Goal: Transaction & Acquisition: Download file/media

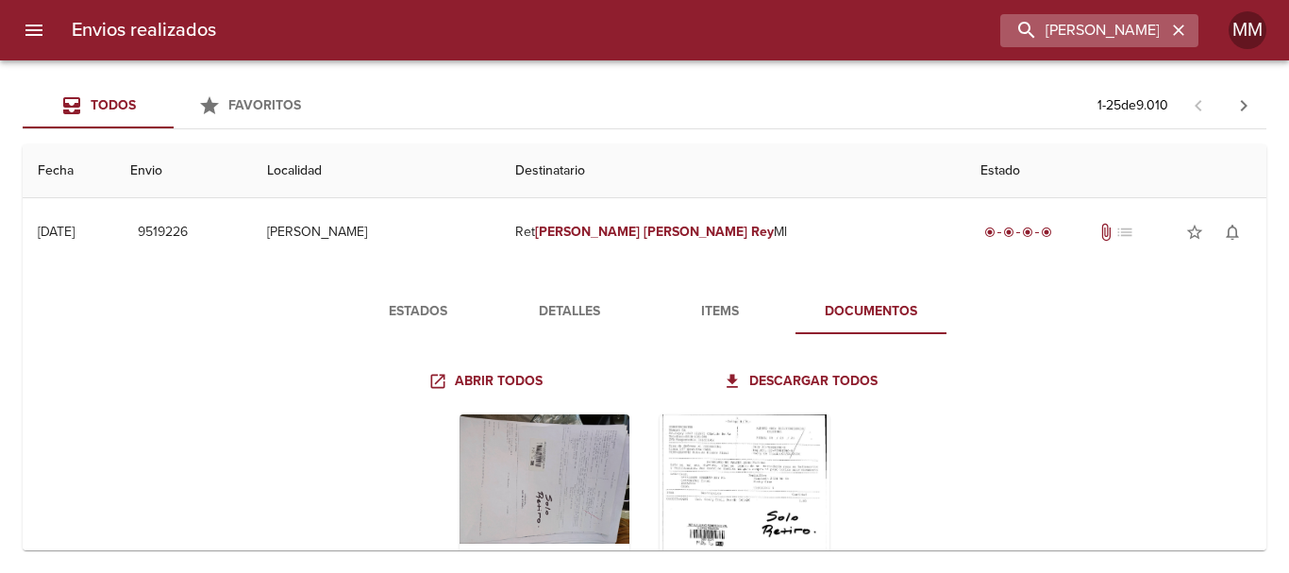
scroll to position [189, 0]
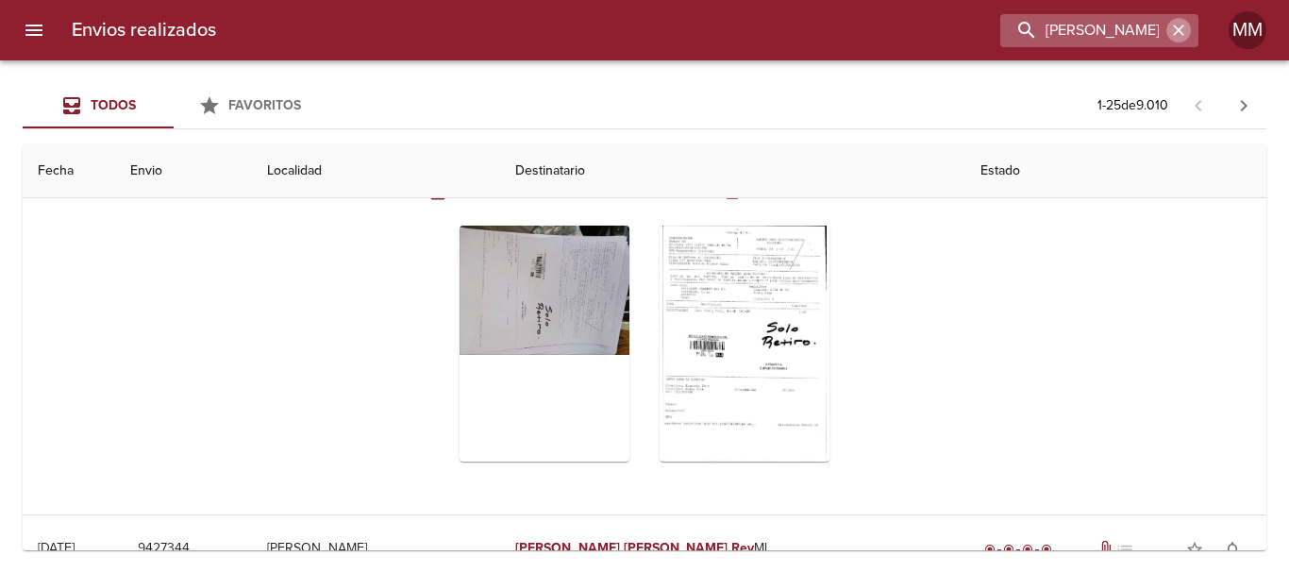
click at [1185, 29] on icon "button" at bounding box center [1178, 30] width 19 height 19
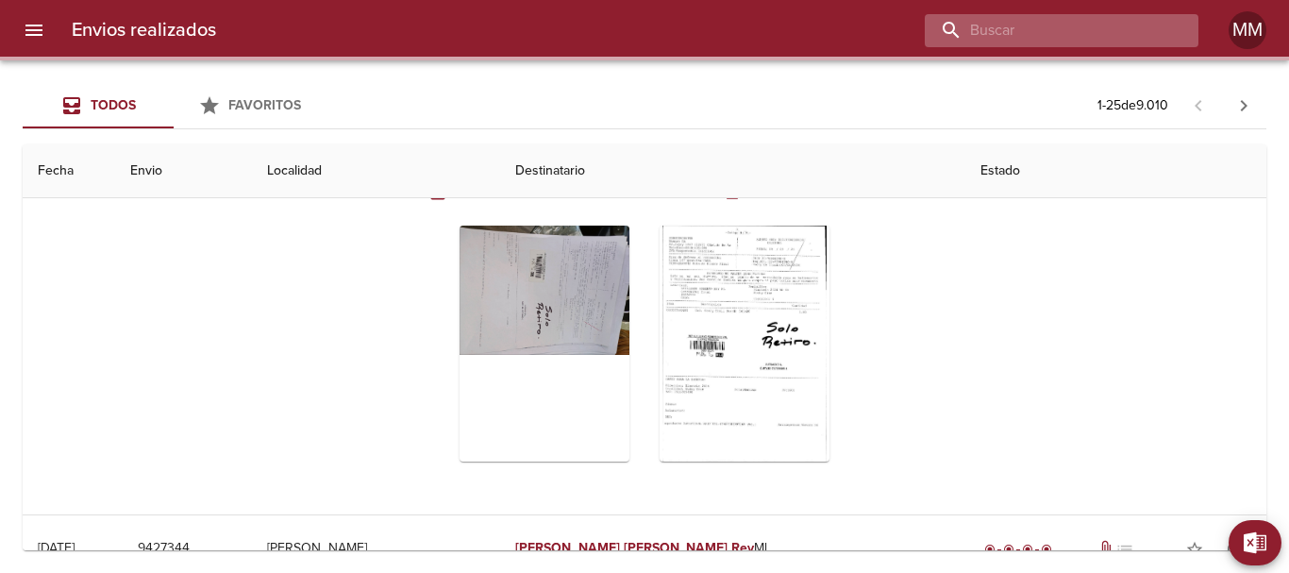
paste input "[PERSON_NAME]"
type input "[PERSON_NAME]"
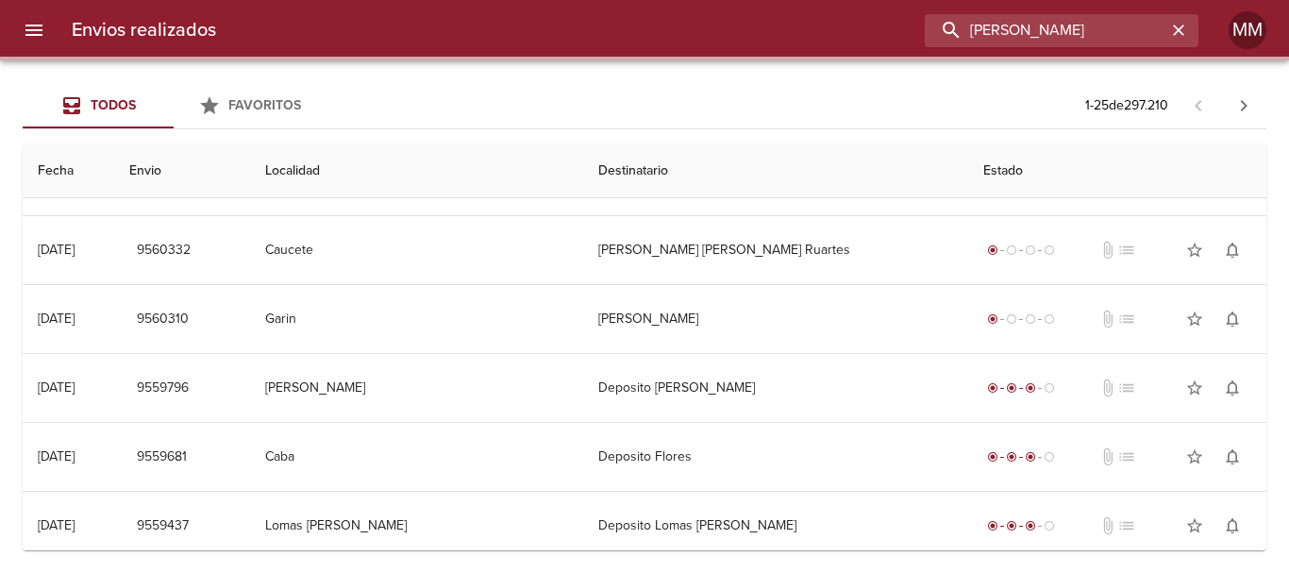
scroll to position [0, 0]
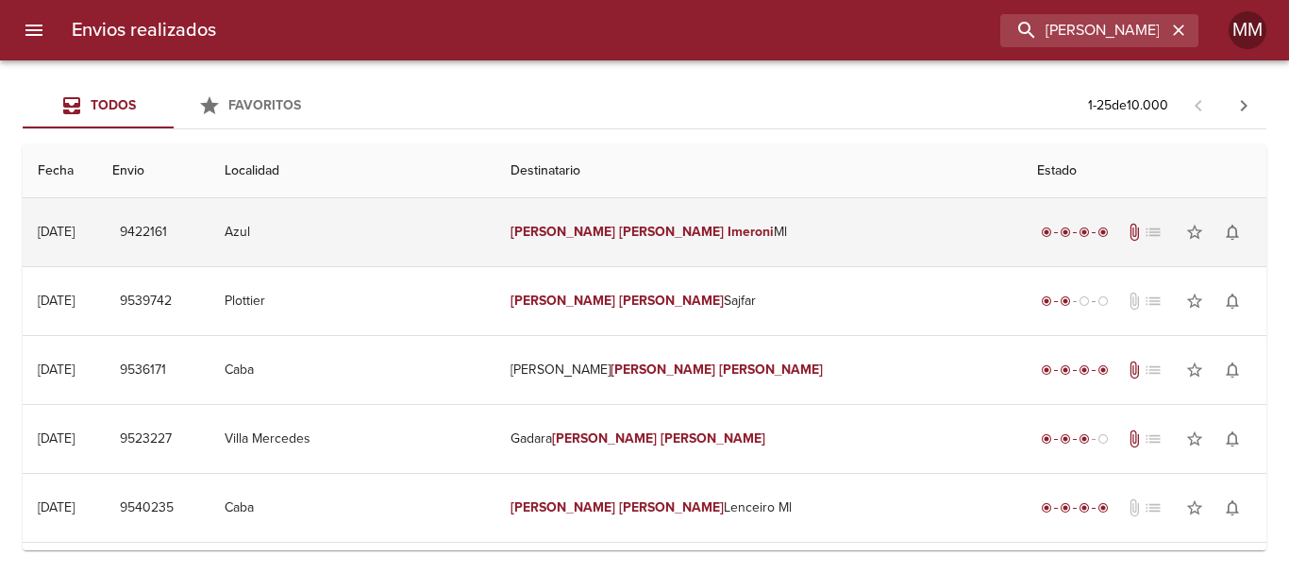
click at [848, 231] on td "[PERSON_NAME] [PERSON_NAME]" at bounding box center [758, 232] width 527 height 68
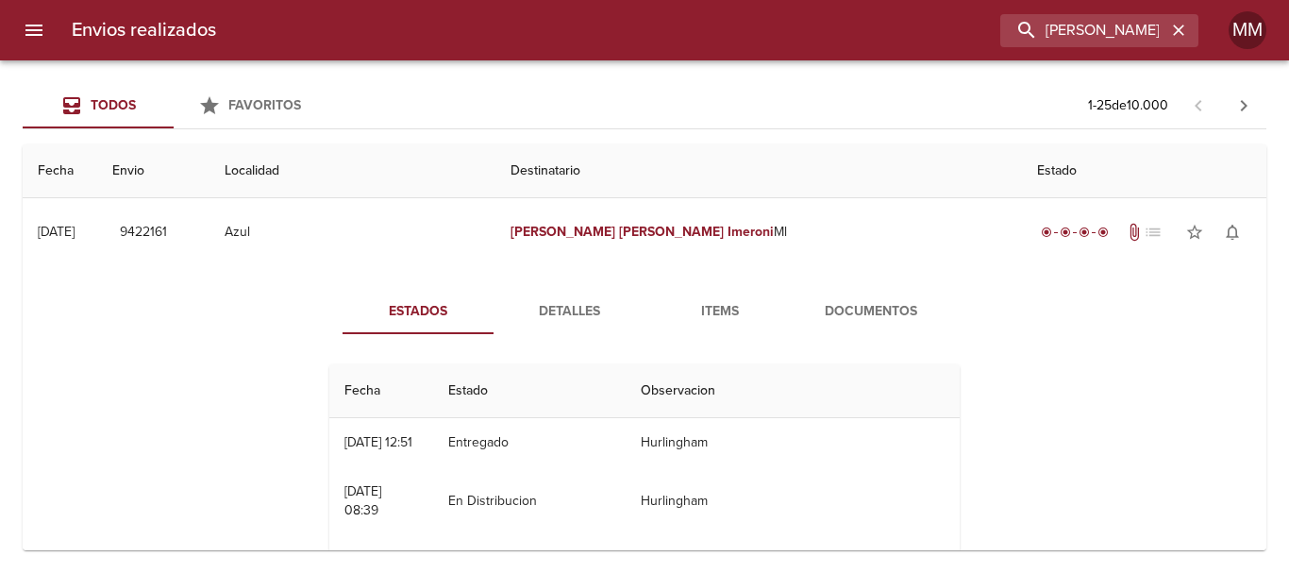
click at [879, 315] on span "Documentos" at bounding box center [871, 312] width 128 height 24
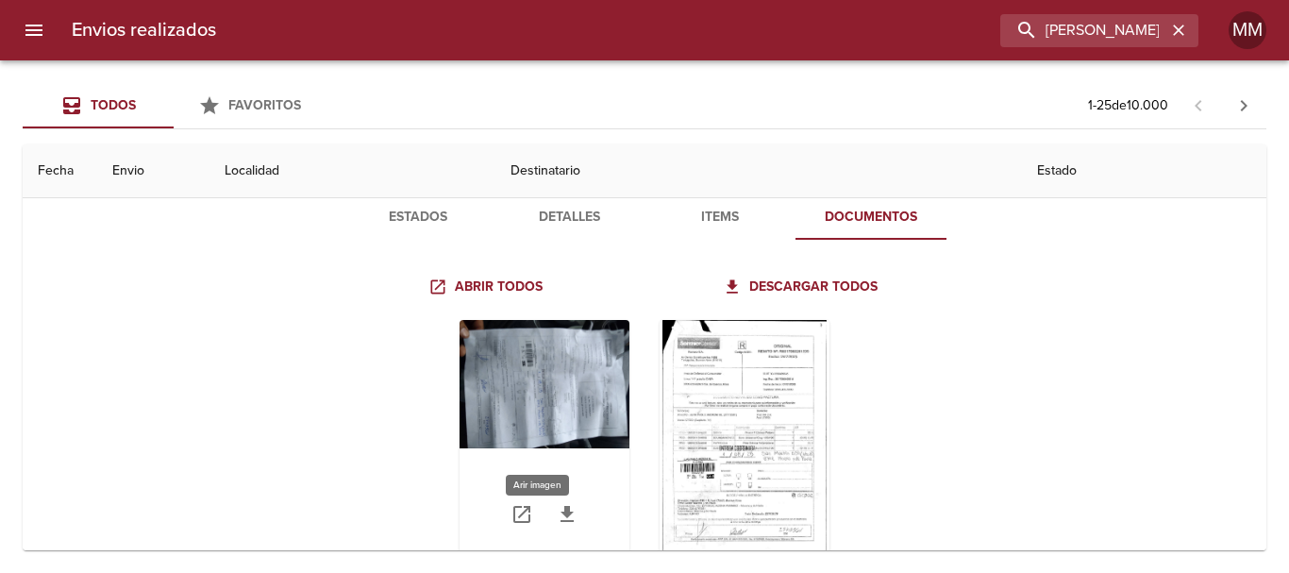
scroll to position [189, 0]
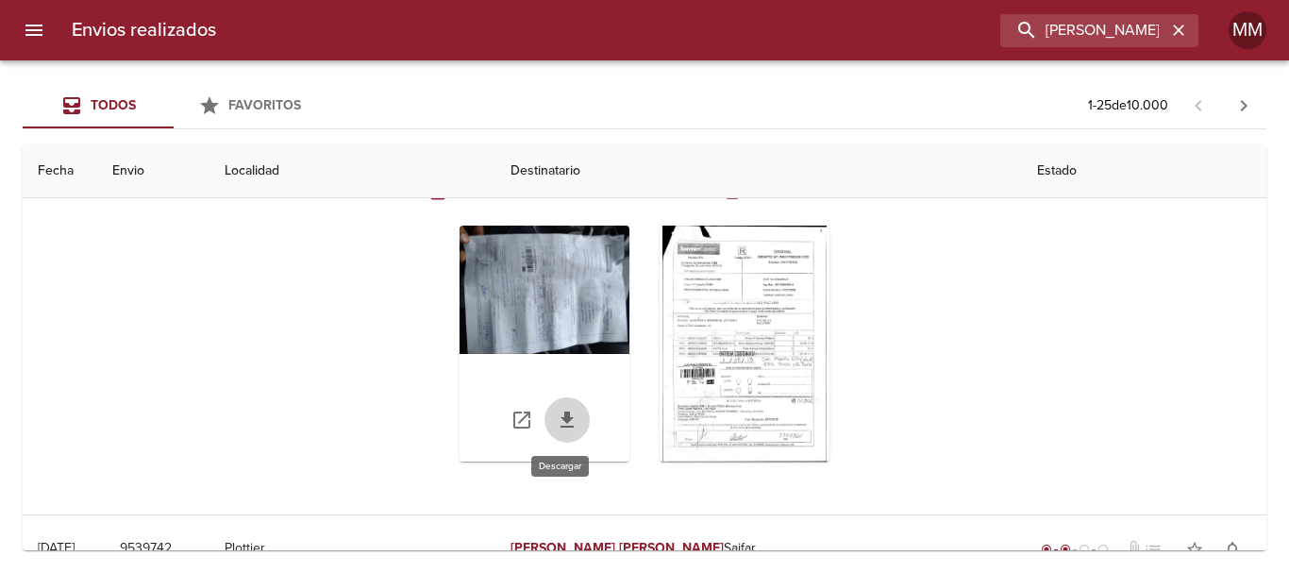
click at [561, 411] on icon "Tabla de envíos del cliente" at bounding box center [567, 419] width 13 height 16
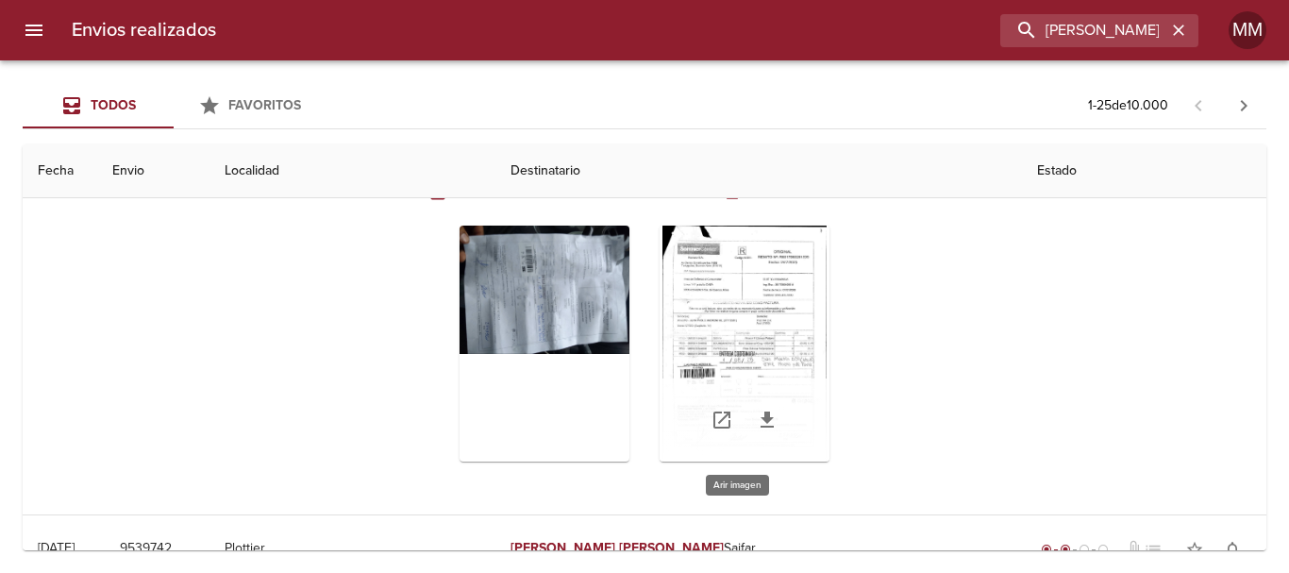
click at [715, 310] on div "Tabla de envíos del cliente" at bounding box center [745, 344] width 170 height 236
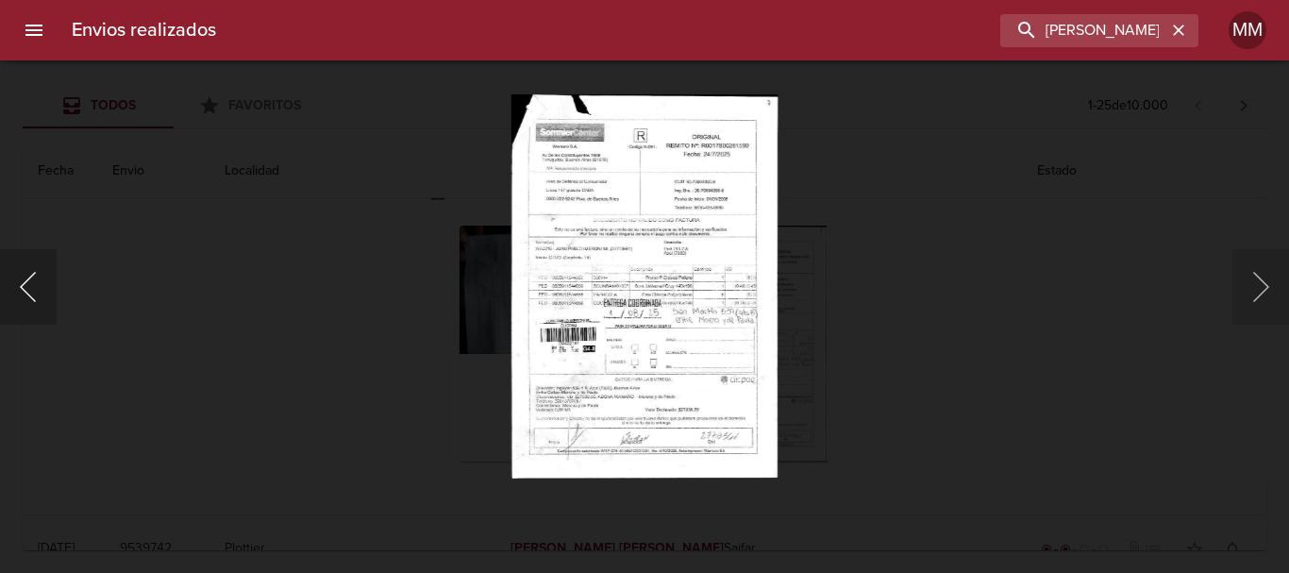
click at [23, 280] on button "Anterior" at bounding box center [28, 286] width 57 height 75
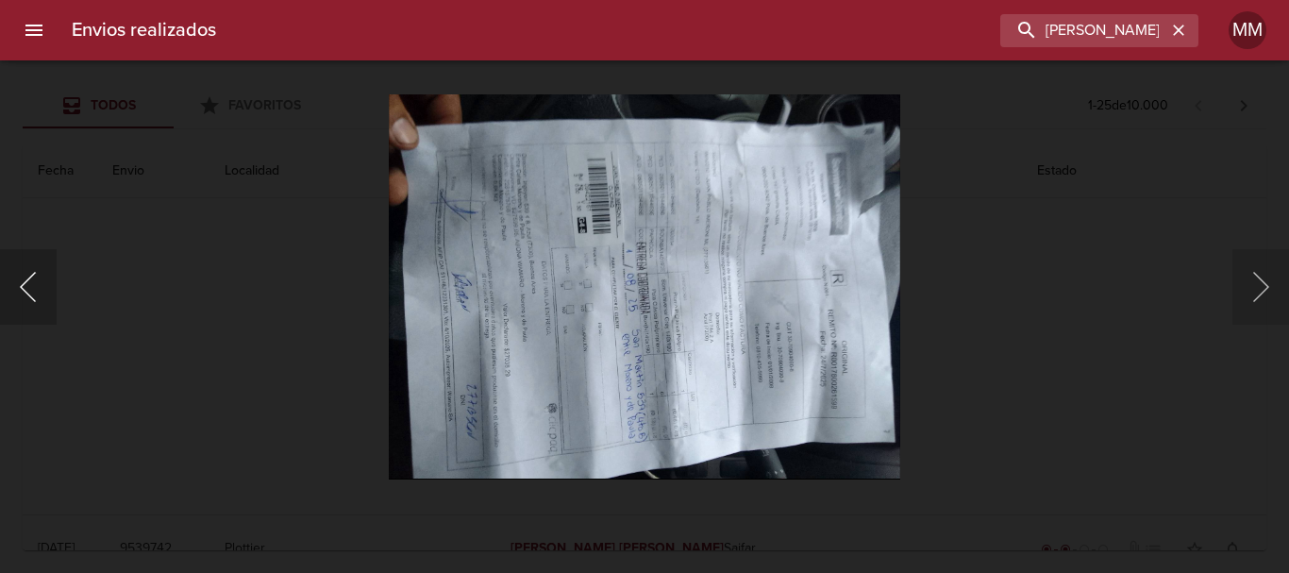
click at [32, 285] on button "Anterior" at bounding box center [28, 286] width 57 height 75
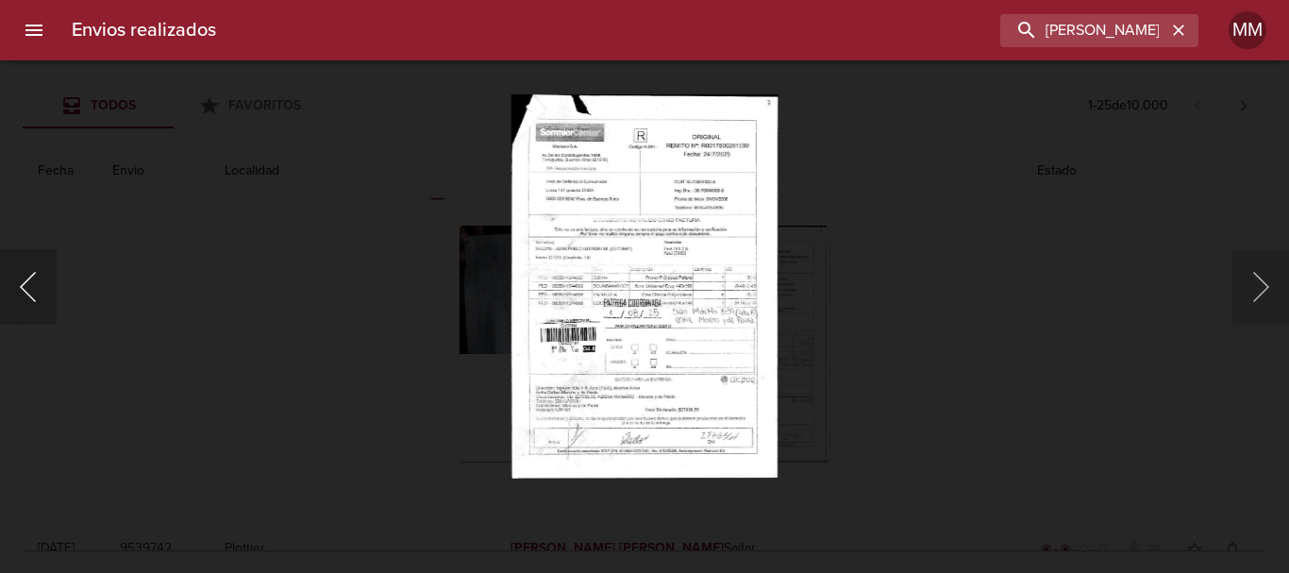
click at [44, 297] on button "Anterior" at bounding box center [28, 286] width 57 height 75
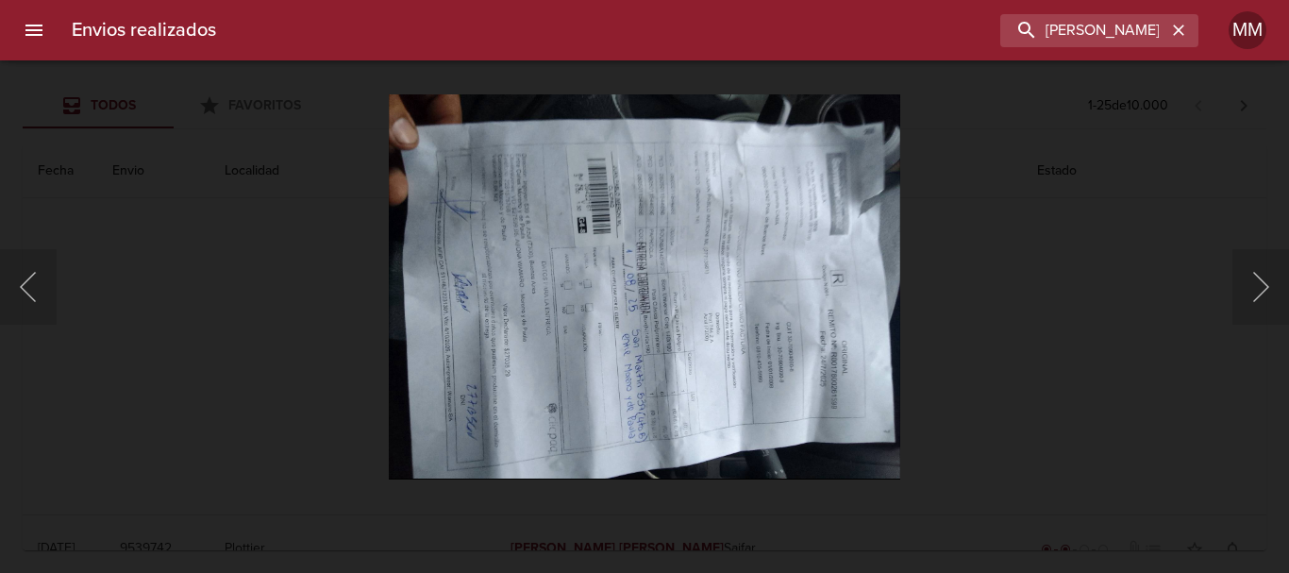
click at [959, 169] on div "Lightbox" at bounding box center [644, 286] width 1289 height 573
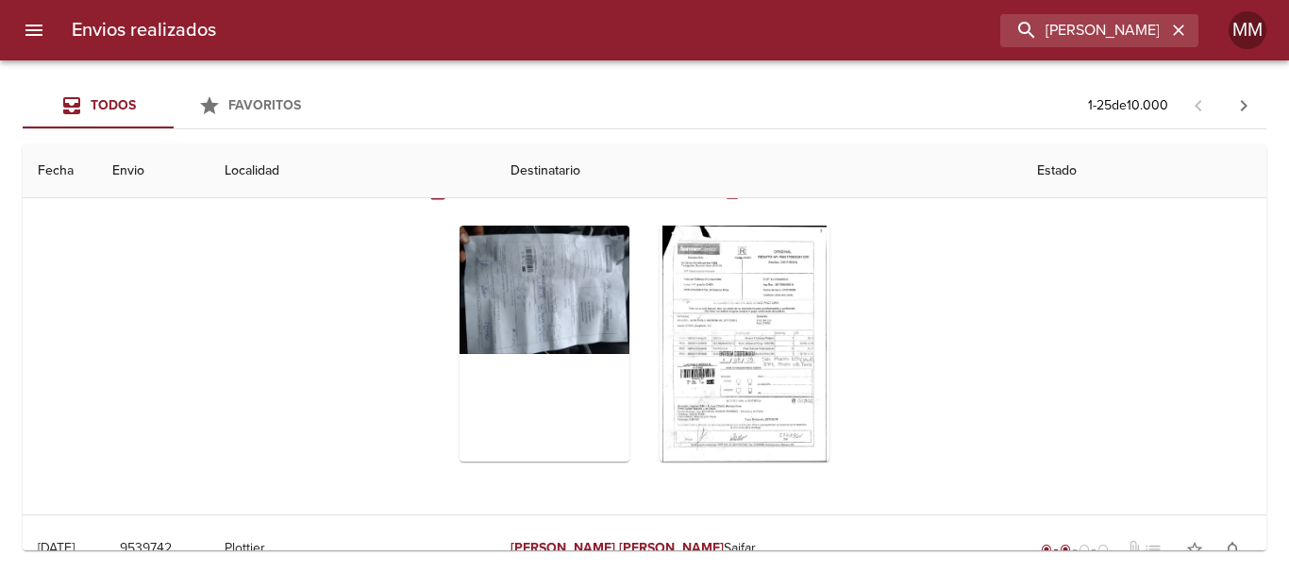
click at [922, 214] on div "Tabla de envíos del cliente" at bounding box center [644, 343] width 630 height 266
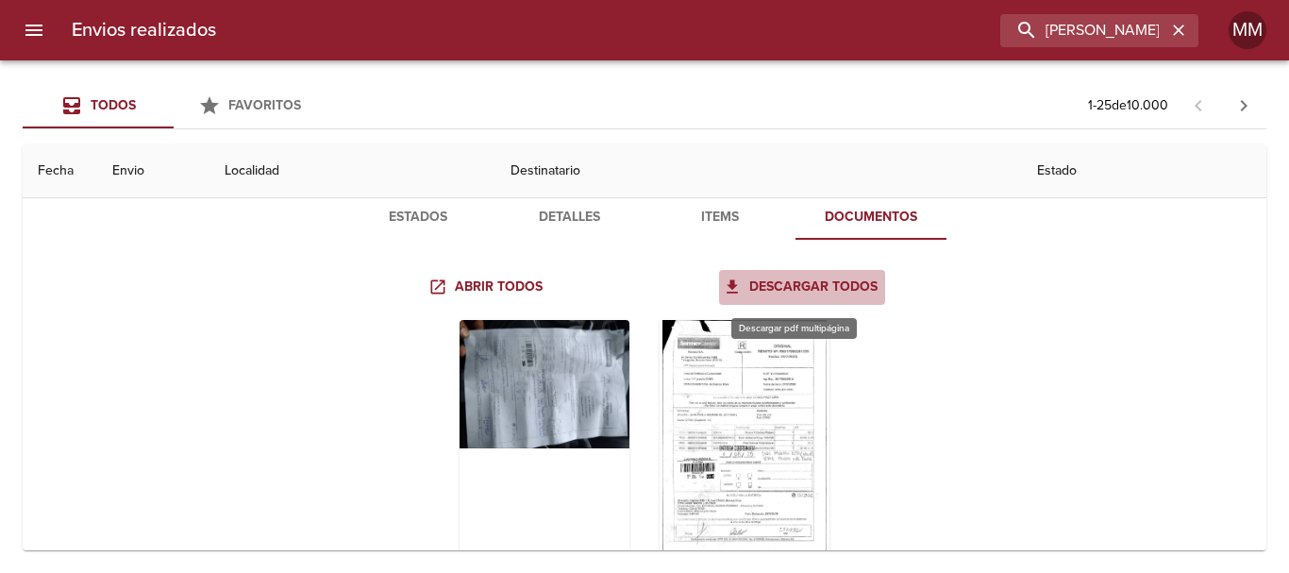
click at [857, 282] on span "Descargar todos" at bounding box center [802, 288] width 151 height 24
